Goal: Navigation & Orientation: Find specific page/section

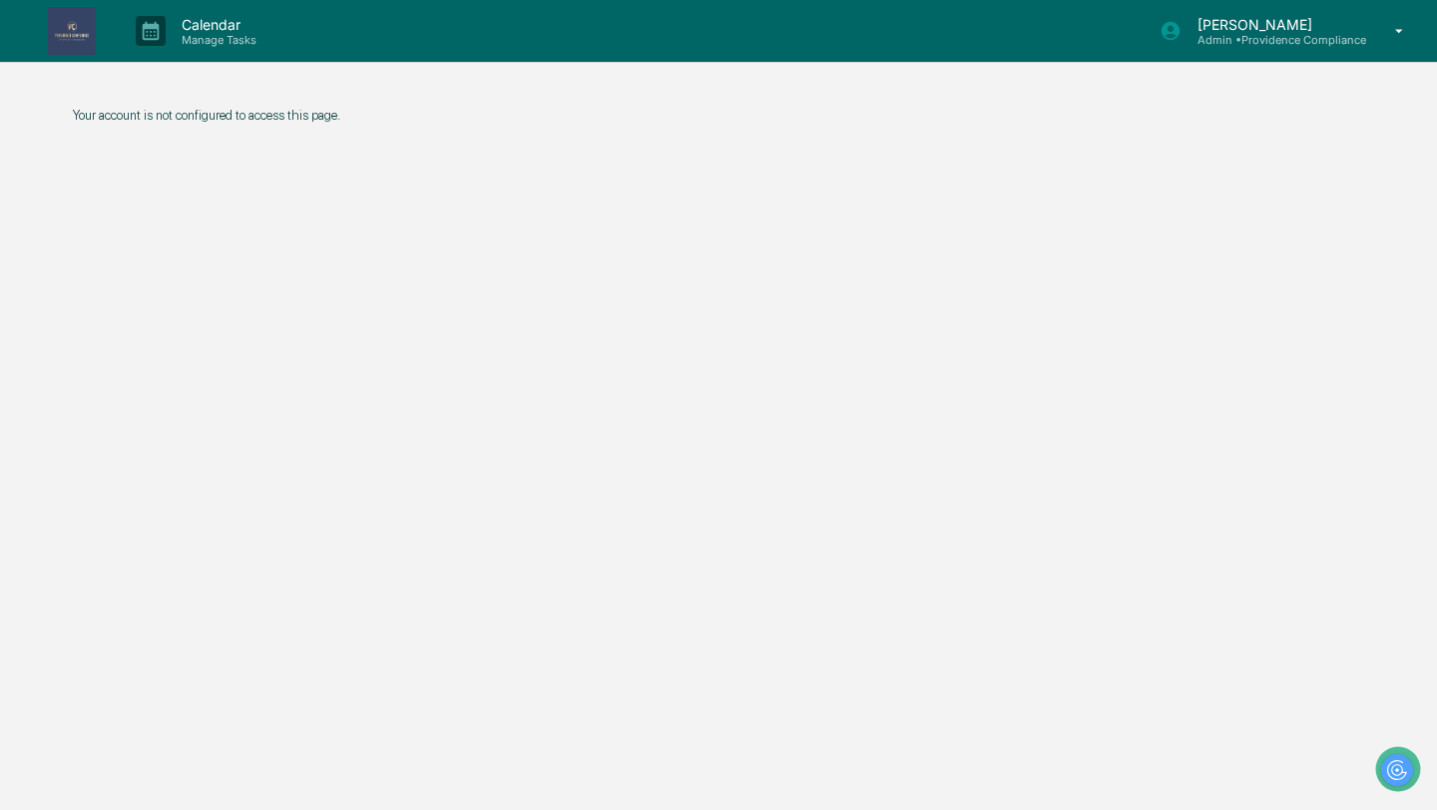
click at [77, 40] on img at bounding box center [72, 31] width 48 height 48
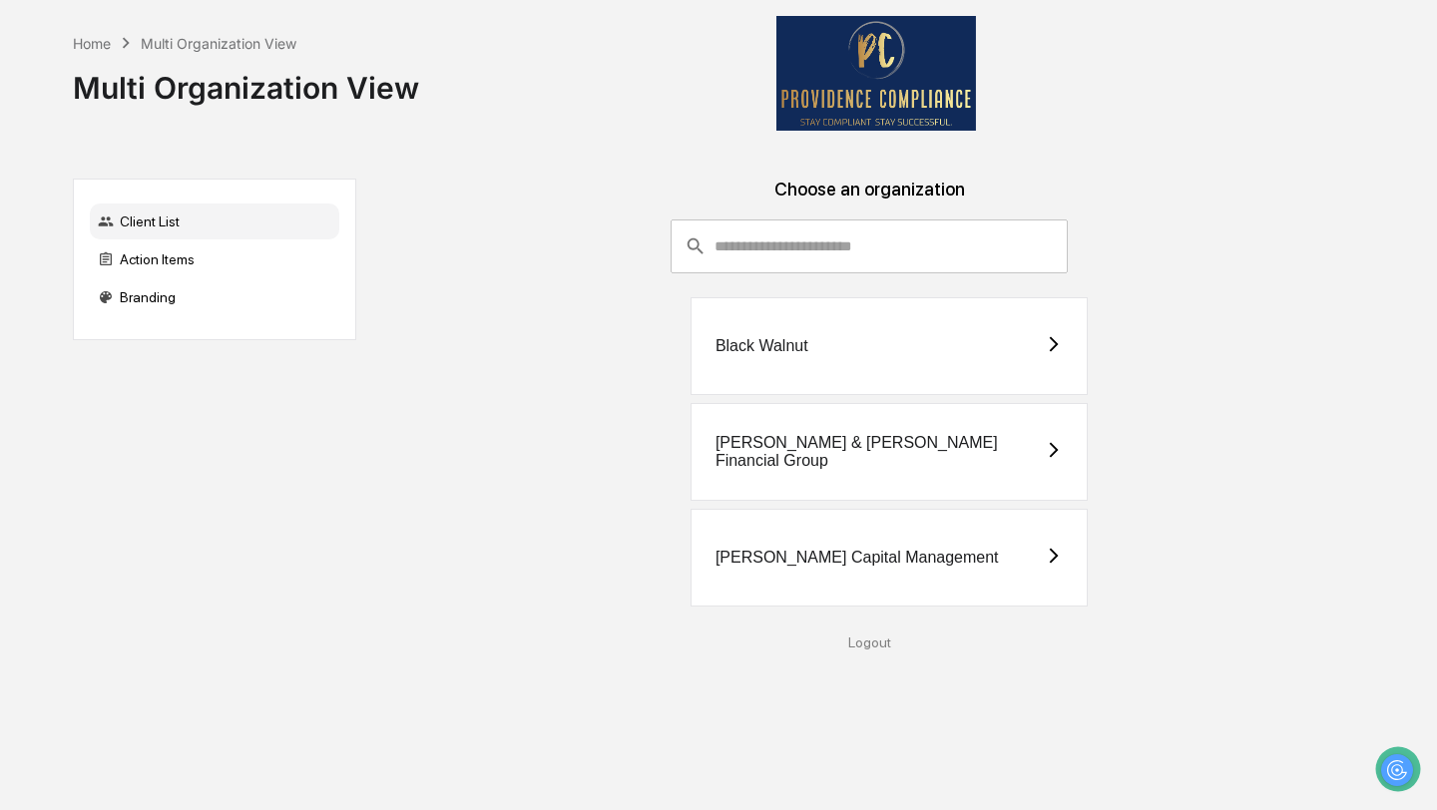
click at [923, 546] on div "[PERSON_NAME] Capital Management" at bounding box center [890, 558] width 398 height 98
